Goal: Task Accomplishment & Management: Complete application form

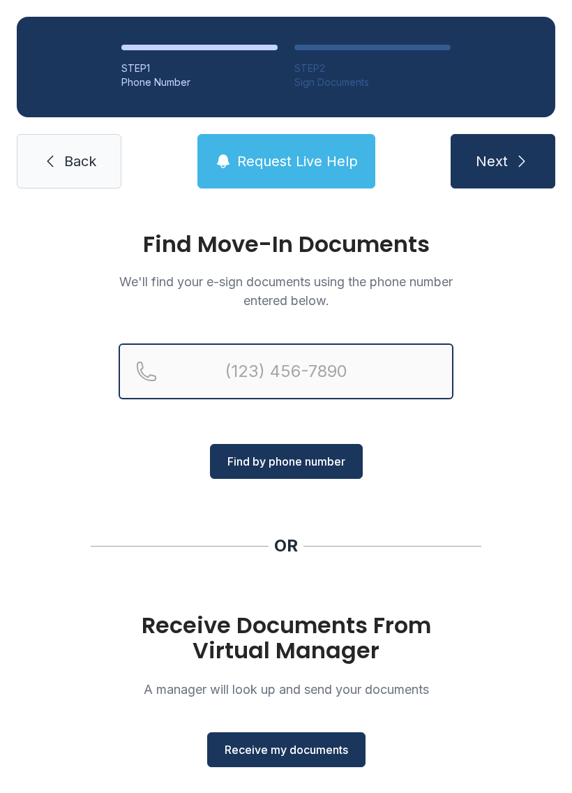
click at [204, 371] on input "Reservation phone number" at bounding box center [286, 371] width 335 height 56
type input "[PHONE_NUMBER]"
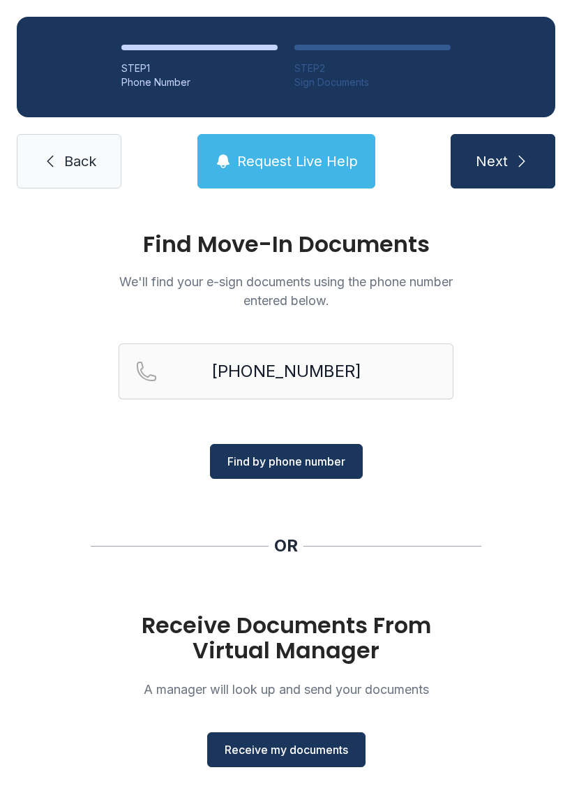
click at [308, 459] on span "Find by phone number" at bounding box center [287, 461] width 118 height 17
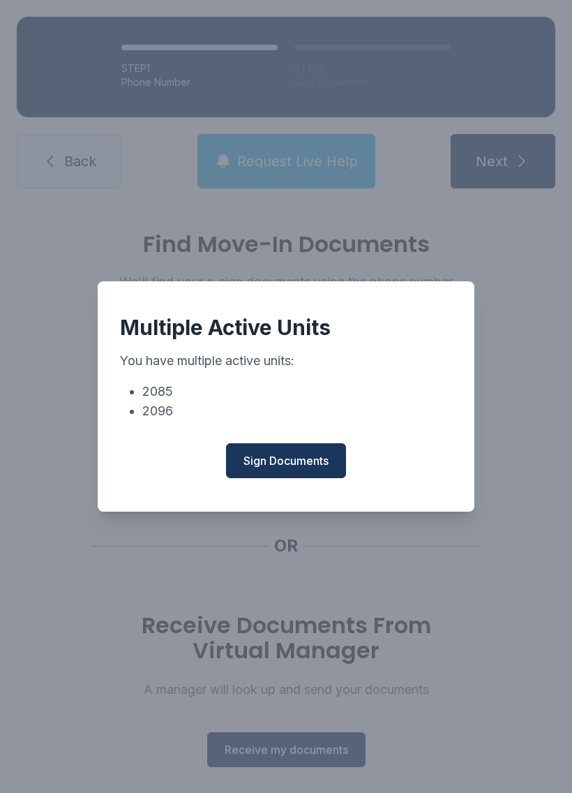
click at [311, 459] on button "Sign Documents" at bounding box center [286, 460] width 120 height 35
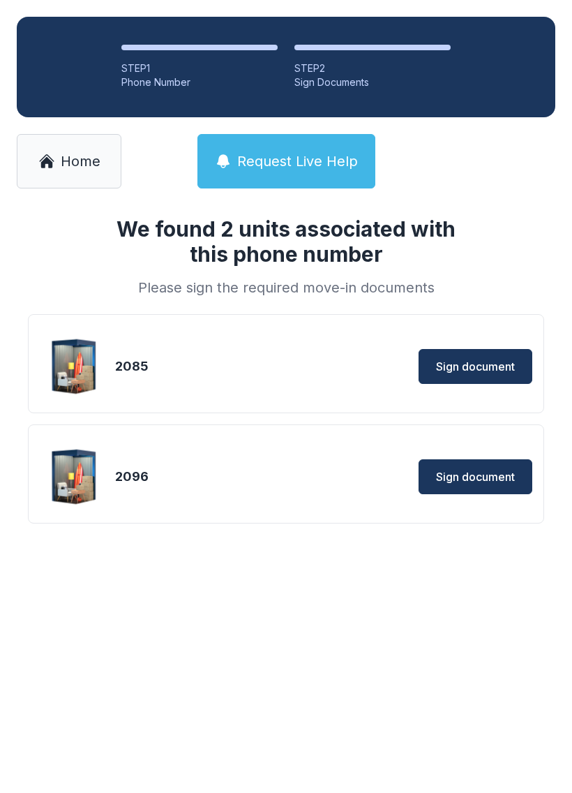
click at [479, 368] on span "Sign document" at bounding box center [475, 366] width 79 height 17
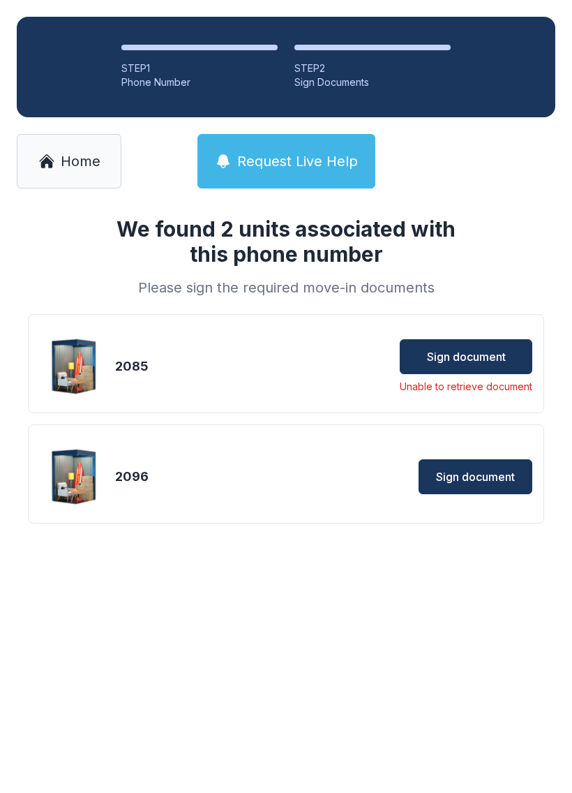
click at [466, 350] on span "Sign document" at bounding box center [466, 356] width 79 height 17
click at [475, 479] on span "Sign document" at bounding box center [475, 476] width 79 height 17
